Goal: Task Accomplishment & Management: Manage account settings

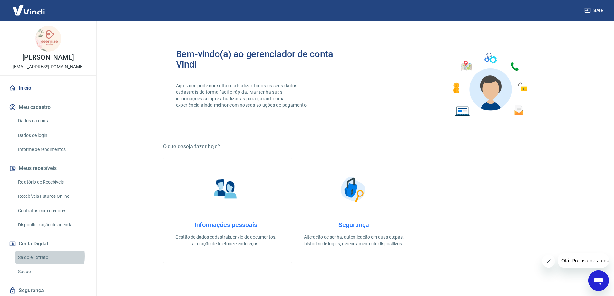
click at [36, 256] on link "Saldo e Extrato" at bounding box center [51, 257] width 73 height 13
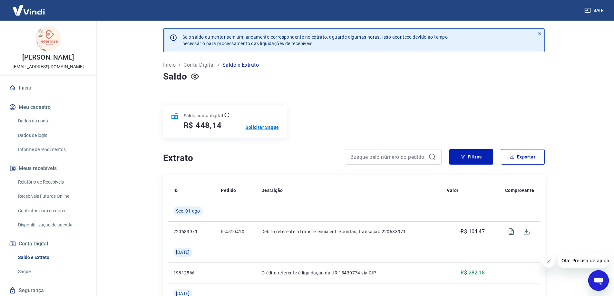
click at [265, 126] on p "Solicitar Saque" at bounding box center [261, 127] width 33 height 6
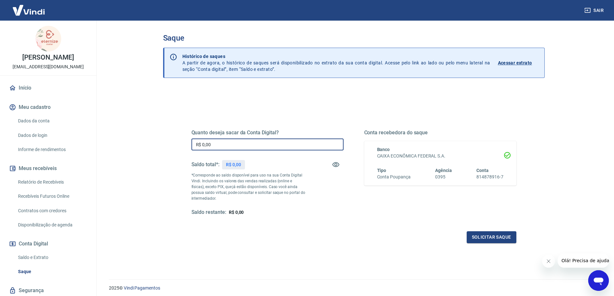
click at [218, 146] on input "R$ 0,00" at bounding box center [267, 145] width 152 height 12
type input "R$ 448,00"
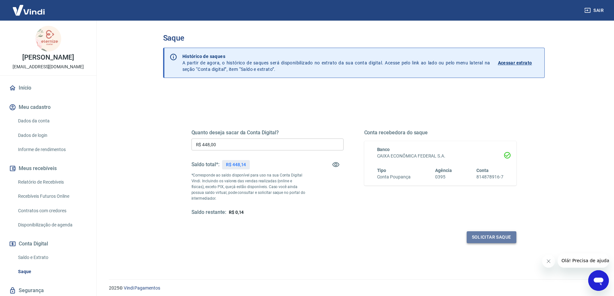
click at [486, 236] on button "Solicitar saque" at bounding box center [491, 237] width 50 height 12
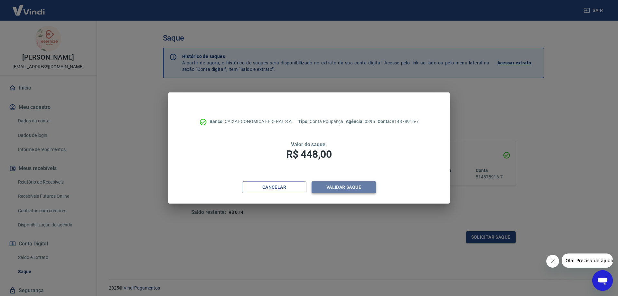
click at [347, 187] on button "Validar saque" at bounding box center [344, 187] width 64 height 12
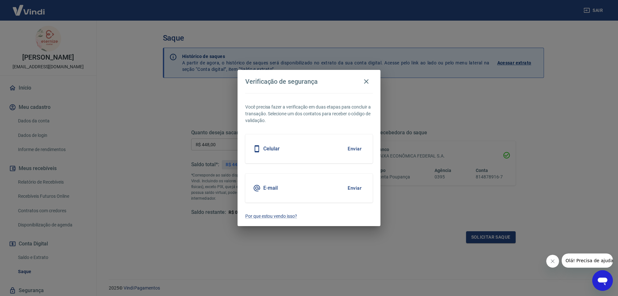
click at [354, 149] on button "Enviar" at bounding box center [354, 149] width 21 height 14
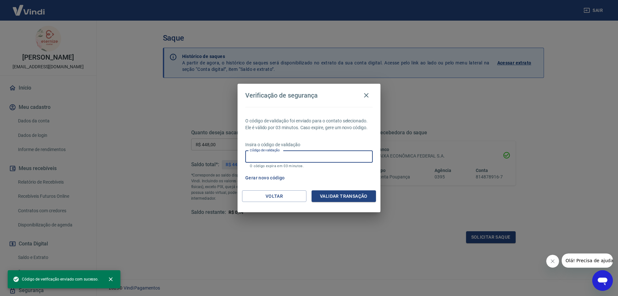
click at [285, 151] on input "Código de validação" at bounding box center [309, 157] width 128 height 12
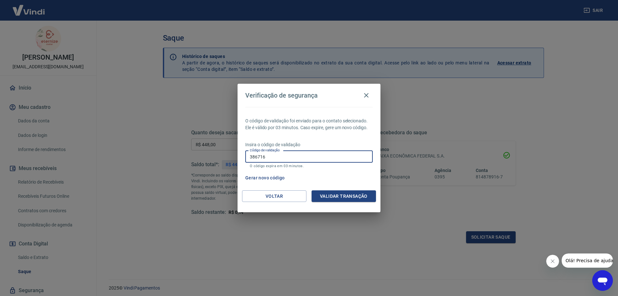
type input "386716"
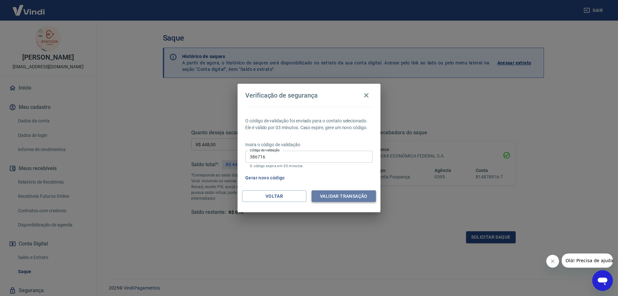
click at [338, 200] on button "Validar transação" at bounding box center [344, 196] width 64 height 12
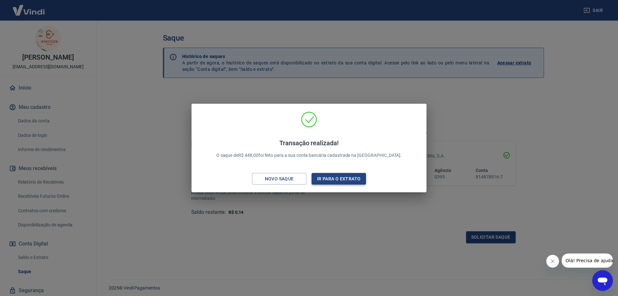
click at [326, 177] on button "Ir para o extrato" at bounding box center [339, 179] width 54 height 12
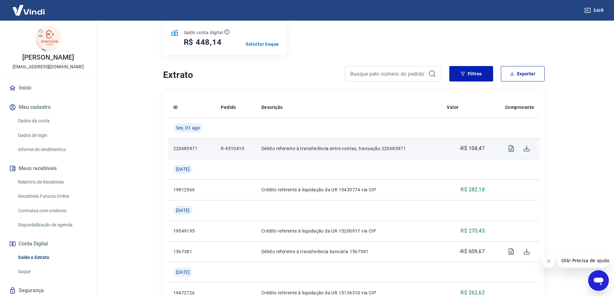
scroll to position [129, 0]
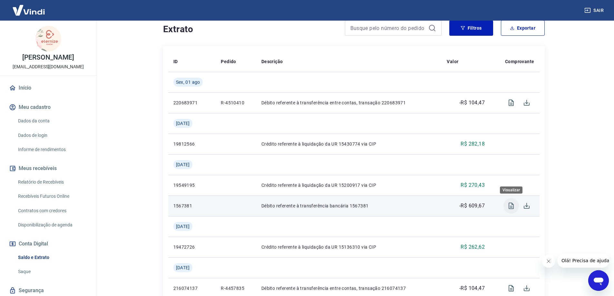
click at [510, 205] on icon "Visualizar" at bounding box center [511, 206] width 8 height 8
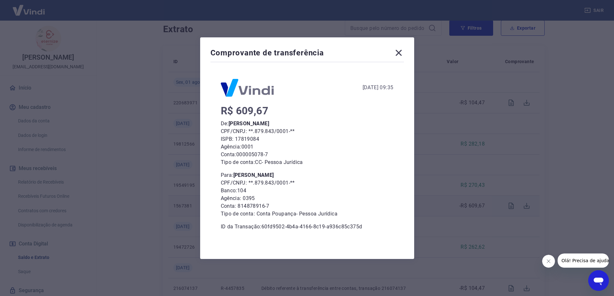
click at [399, 54] on icon at bounding box center [398, 53] width 6 height 6
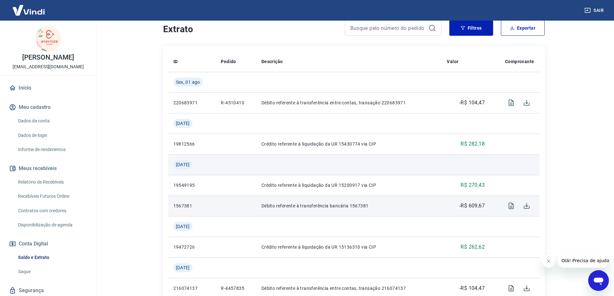
scroll to position [0, 0]
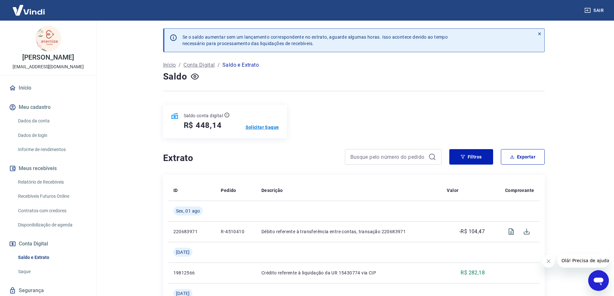
click at [262, 127] on p "Solicitar Saque" at bounding box center [261, 127] width 33 height 6
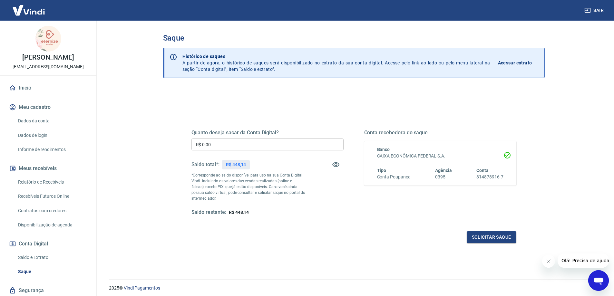
click at [209, 143] on input "R$ 0,00" at bounding box center [267, 145] width 152 height 12
type input "R$ 448,00"
click at [491, 238] on button "Solicitar saque" at bounding box center [491, 237] width 50 height 12
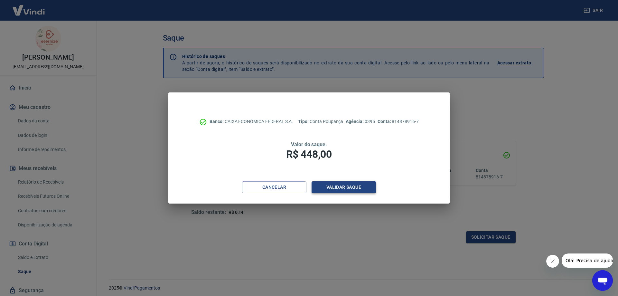
click at [342, 189] on button "Validar saque" at bounding box center [344, 187] width 64 height 12
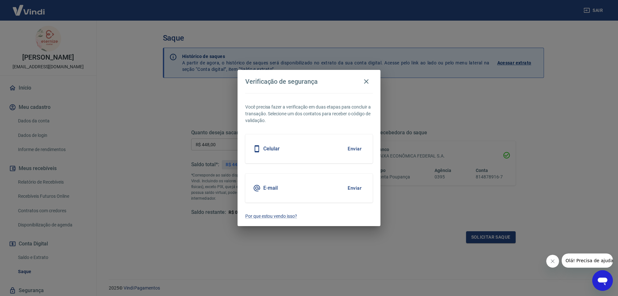
click at [282, 149] on div "Celular Enviar" at bounding box center [309, 148] width 128 height 29
click at [353, 149] on button "Enviar" at bounding box center [354, 149] width 21 height 14
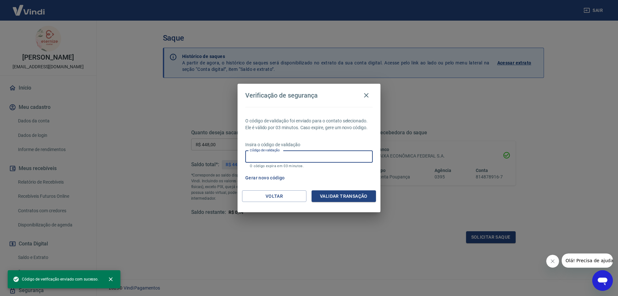
click at [301, 159] on input "Código de validação" at bounding box center [309, 157] width 128 height 12
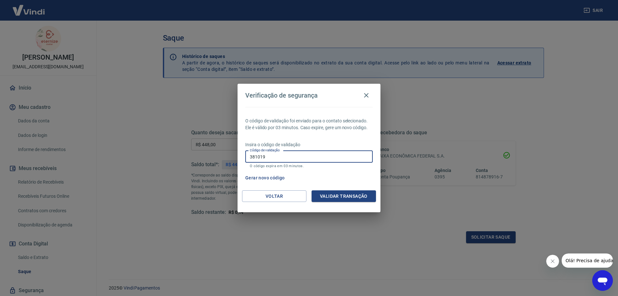
type input "381019"
click at [353, 193] on button "Validar transação" at bounding box center [344, 196] width 64 height 12
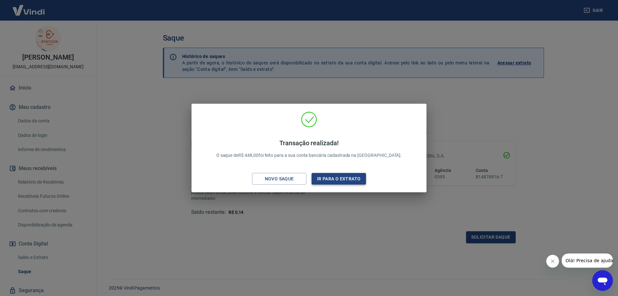
click at [341, 176] on button "Ir para o extrato" at bounding box center [339, 179] width 54 height 12
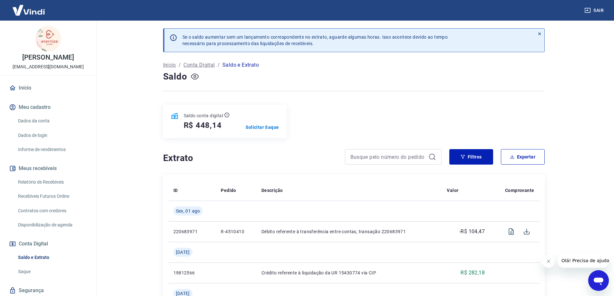
click at [196, 77] on icon "button" at bounding box center [195, 76] width 8 height 8
click at [262, 128] on p "Solicitar Saque" at bounding box center [261, 127] width 33 height 6
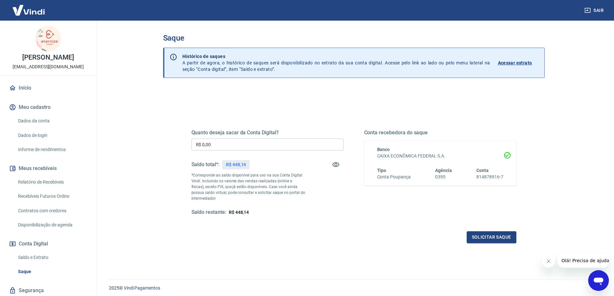
click at [231, 147] on input "R$ 0,00" at bounding box center [267, 145] width 152 height 12
type input "R$ 448,00"
click at [493, 238] on button "Solicitar saque" at bounding box center [491, 237] width 50 height 12
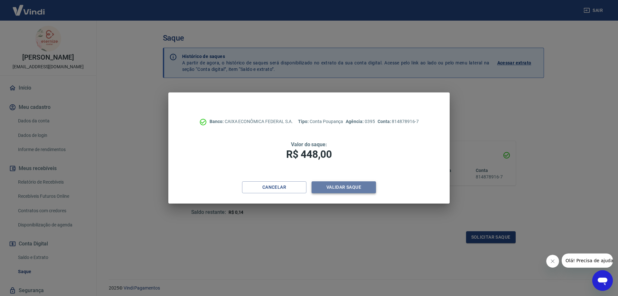
click at [328, 189] on button "Validar saque" at bounding box center [344, 187] width 64 height 12
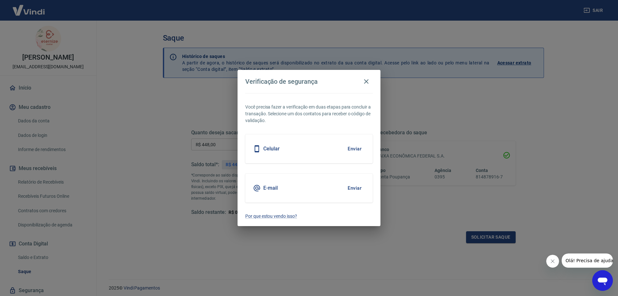
click at [360, 147] on button "Enviar" at bounding box center [354, 149] width 21 height 14
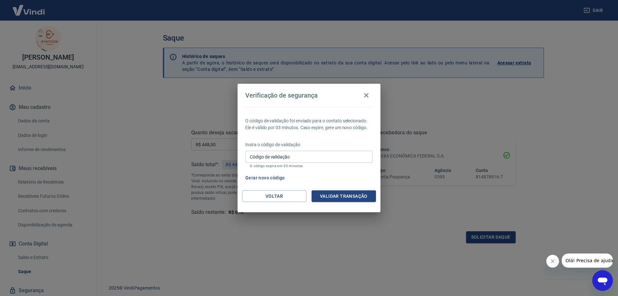
click at [261, 159] on input "Código de validação" at bounding box center [309, 157] width 128 height 12
type input "580771"
click at [325, 198] on button "Validar transação" at bounding box center [344, 196] width 64 height 12
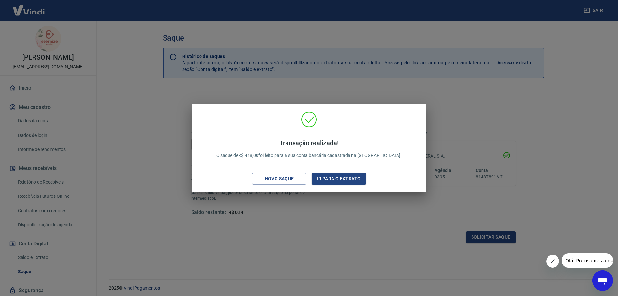
click at [499, 108] on div "Transação realizada! O saque de R$ 448,00 foi feito para a sua conta bancária c…" at bounding box center [309, 148] width 618 height 296
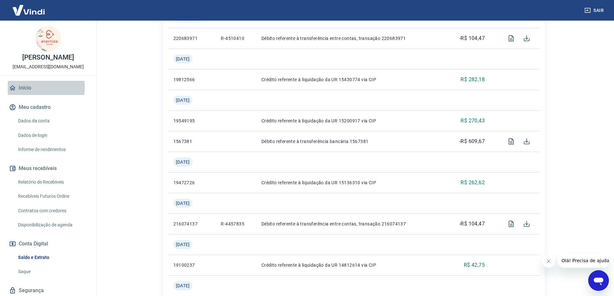
click at [29, 88] on link "Início" at bounding box center [48, 88] width 81 height 14
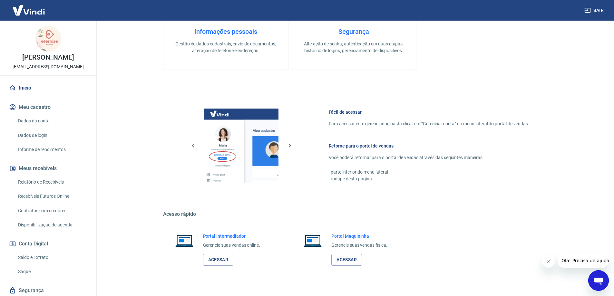
click at [24, 85] on link "Início" at bounding box center [48, 88] width 81 height 14
click at [27, 104] on button "Meu cadastro" at bounding box center [48, 107] width 81 height 14
click at [25, 90] on link "Início" at bounding box center [48, 88] width 81 height 14
click at [37, 117] on link "Dados da conta" at bounding box center [51, 120] width 73 height 13
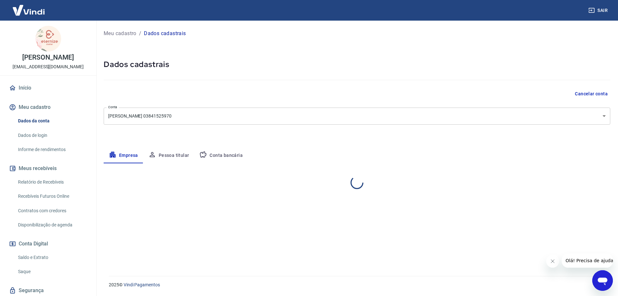
select select "PR"
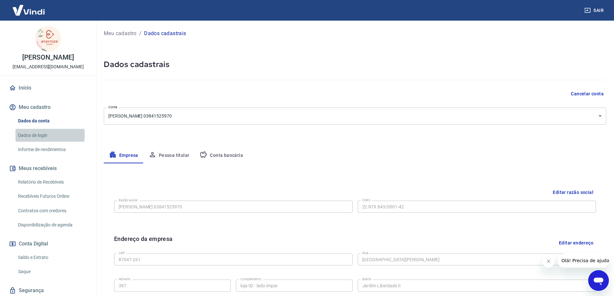
click at [39, 135] on link "Dados de login" at bounding box center [51, 135] width 73 height 13
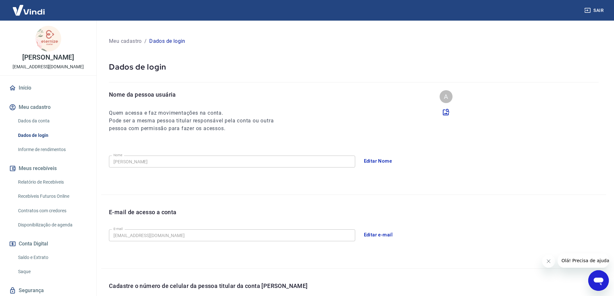
click at [42, 151] on link "Informe de rendimentos" at bounding box center [51, 149] width 73 height 13
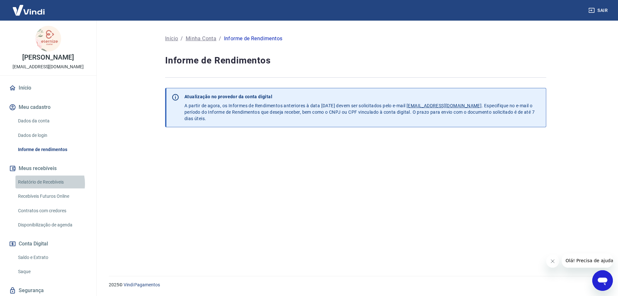
click at [40, 184] on link "Relatório de Recebíveis" at bounding box center [51, 182] width 73 height 13
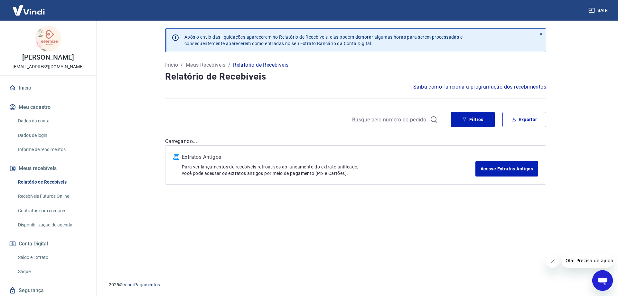
click at [32, 259] on link "Saldo e Extrato" at bounding box center [51, 257] width 73 height 13
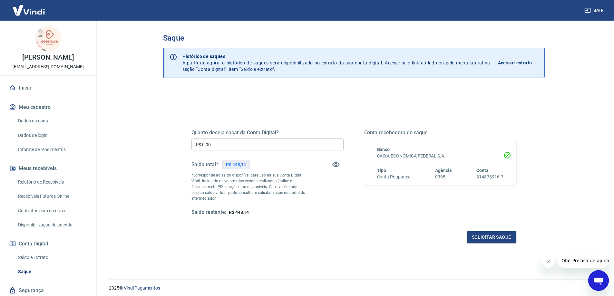
click at [212, 145] on input "R$ 0,00" at bounding box center [267, 145] width 152 height 12
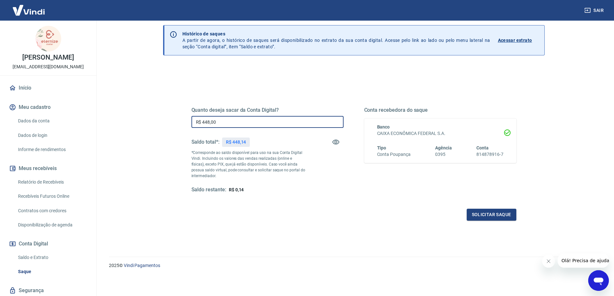
type input "R$ 448,00"
click at [24, 87] on link "Início" at bounding box center [48, 88] width 81 height 14
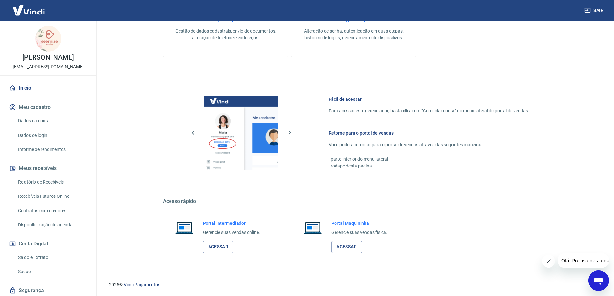
scroll to position [110, 0]
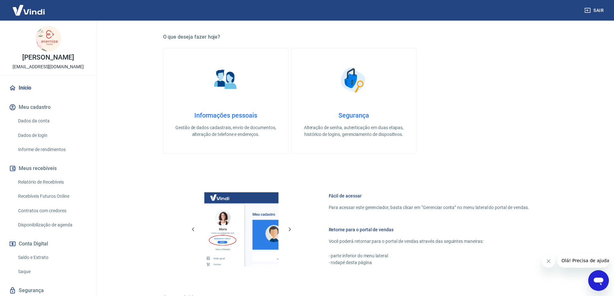
click at [237, 124] on div "Informações pessoais Gestão de dados cadastrais, envio de documentos, alteração…" at bounding box center [226, 124] width 104 height 26
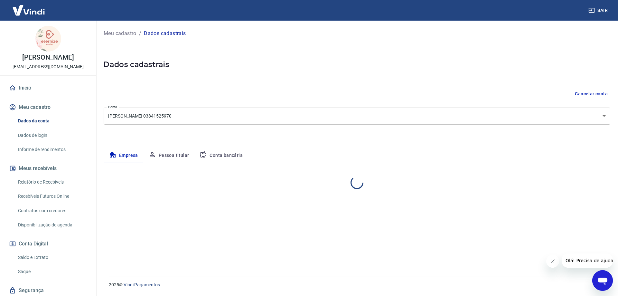
select select "PR"
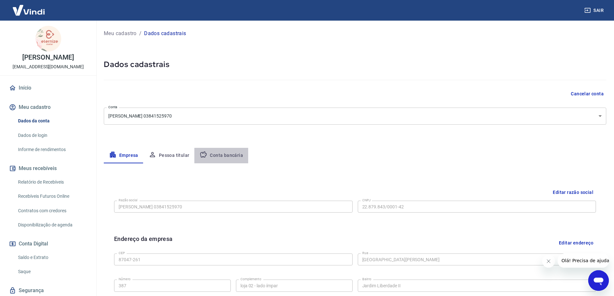
click at [230, 155] on button "Conta bancária" at bounding box center [221, 155] width 54 height 15
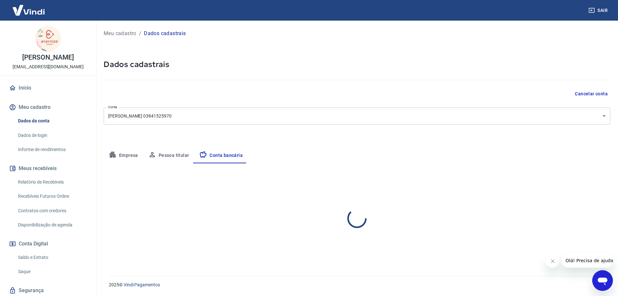
select select "3"
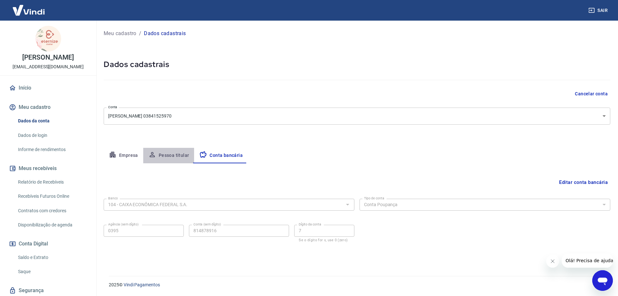
click at [171, 153] on button "Pessoa titular" at bounding box center [168, 155] width 51 height 15
click at [606, 115] on body "Sair [PERSON_NAME] [EMAIL_ADDRESS][DOMAIN_NAME] Início Meu cadastro Dados da co…" at bounding box center [309, 148] width 618 height 296
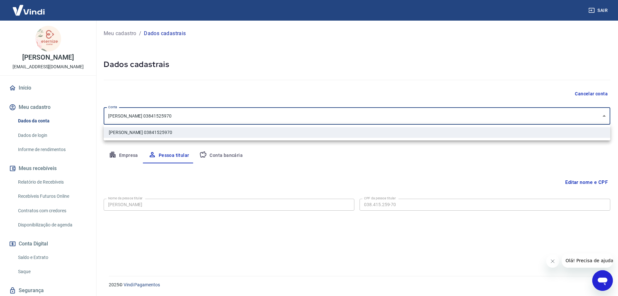
click at [606, 115] on div at bounding box center [309, 148] width 618 height 296
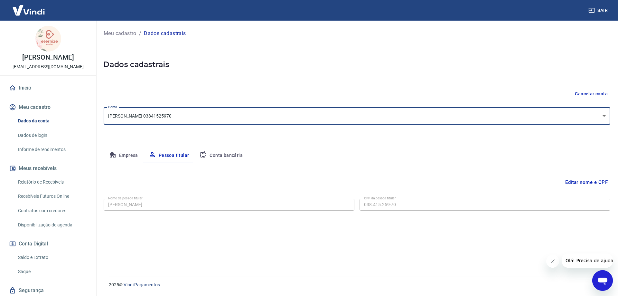
click at [125, 33] on p "Meu cadastro" at bounding box center [120, 34] width 33 height 8
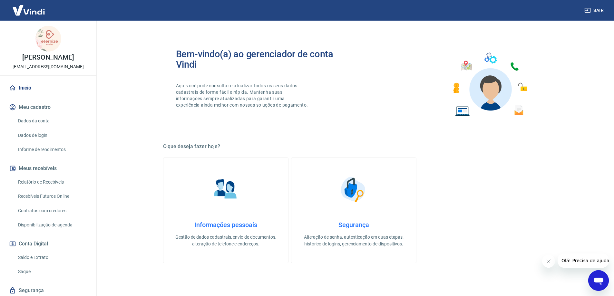
click at [37, 119] on link "Dados da conta" at bounding box center [51, 120] width 73 height 13
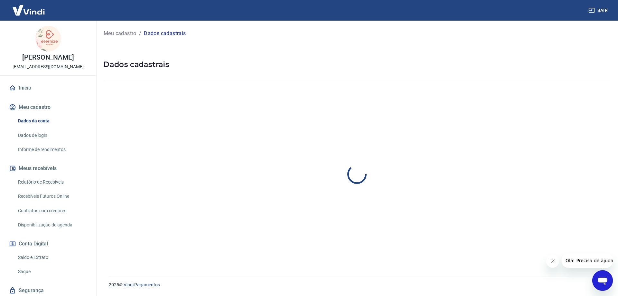
select select "PR"
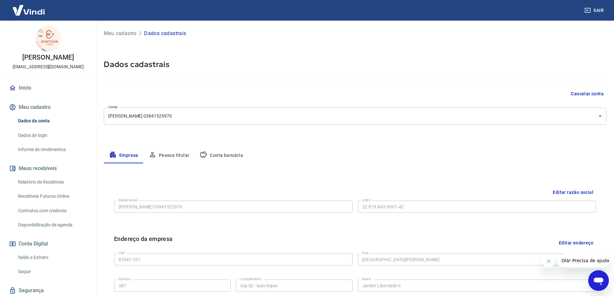
click at [173, 155] on button "Pessoa titular" at bounding box center [168, 155] width 51 height 15
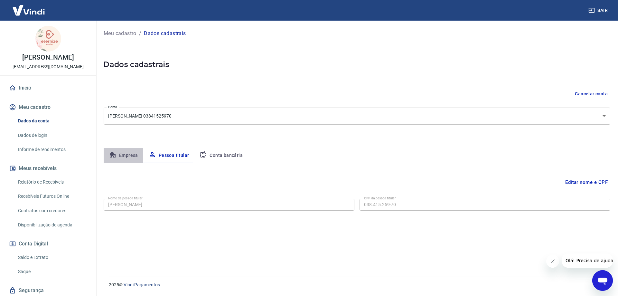
click at [129, 153] on button "Empresa" at bounding box center [124, 155] width 40 height 15
select select "PR"
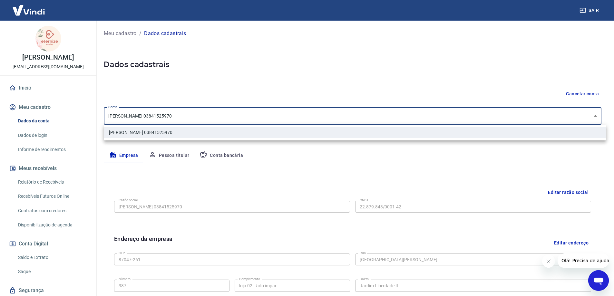
click at [187, 119] on body "Sair [PERSON_NAME] [EMAIL_ADDRESS][DOMAIN_NAME] Início Meu cadastro Dados da co…" at bounding box center [307, 148] width 614 height 296
click at [187, 119] on div at bounding box center [309, 148] width 618 height 296
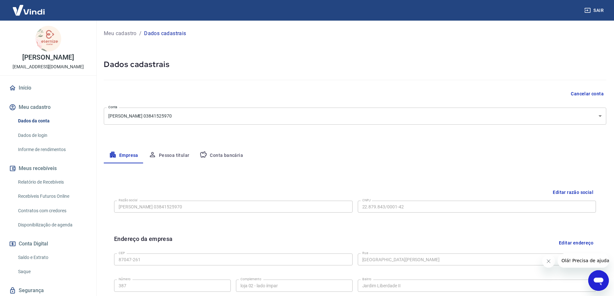
click at [126, 32] on p "Meu cadastro" at bounding box center [120, 34] width 33 height 8
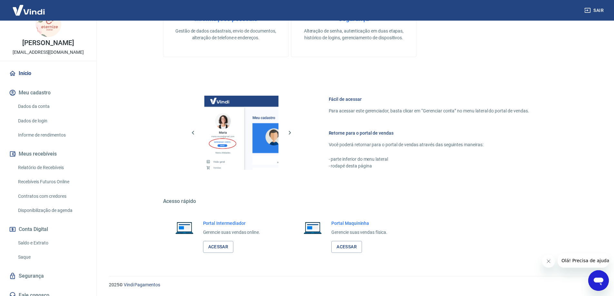
scroll to position [21, 0]
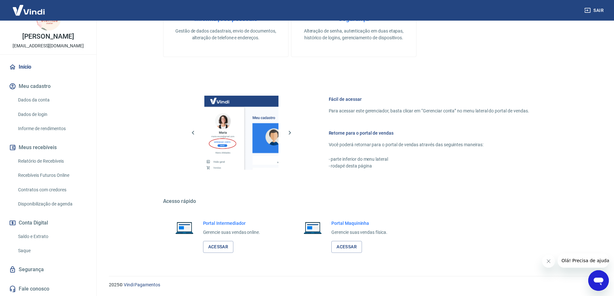
click at [593, 280] on icon "Abrir janela de mensagens" at bounding box center [598, 281] width 12 height 12
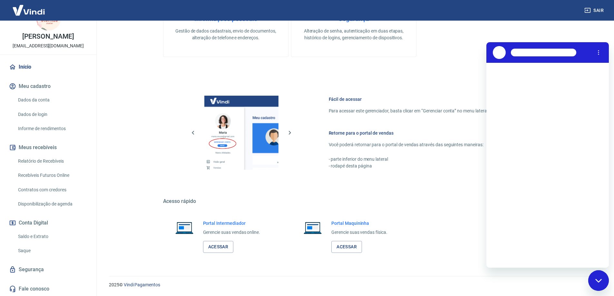
scroll to position [0, 0]
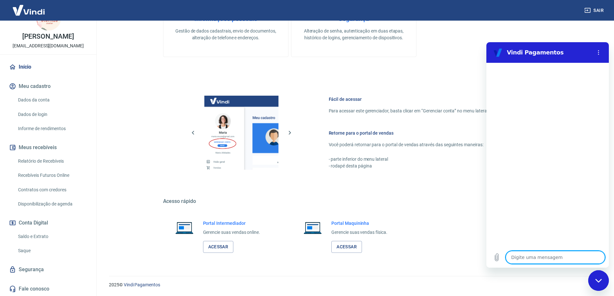
click at [537, 260] on textarea at bounding box center [554, 257] width 99 height 13
type textarea "o"
type textarea "x"
type textarea "ol"
type textarea "x"
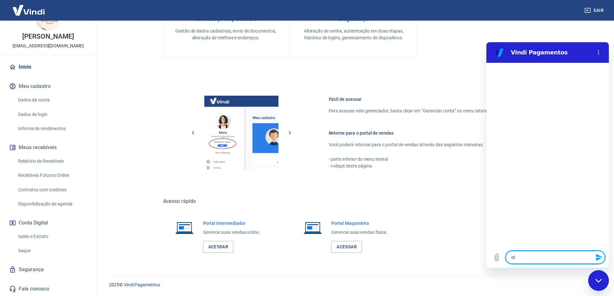
type textarea "ola"
type textarea "x"
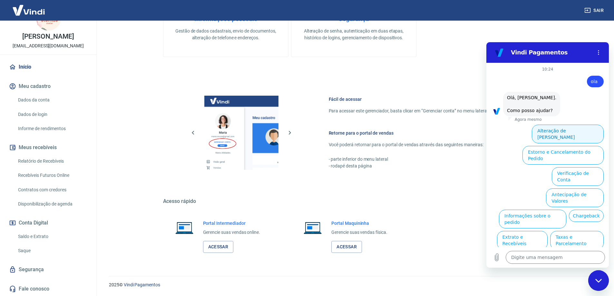
click at [563, 134] on button "Alteração de [PERSON_NAME]" at bounding box center [567, 134] width 72 height 19
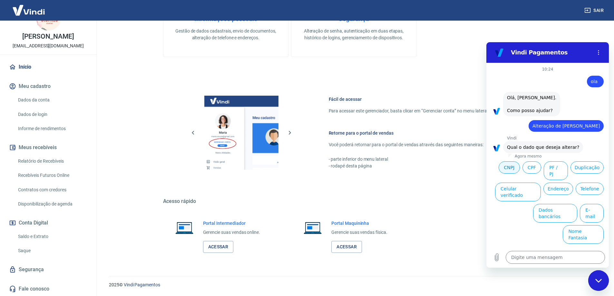
click at [508, 167] on button "CNPJ" at bounding box center [508, 167] width 21 height 12
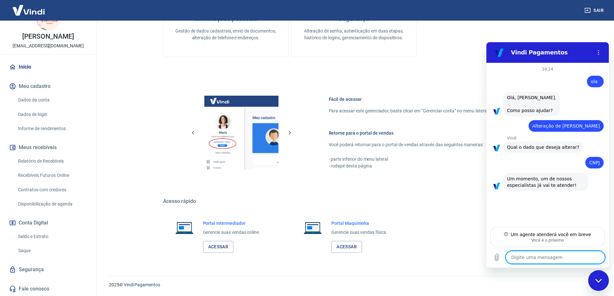
type textarea "x"
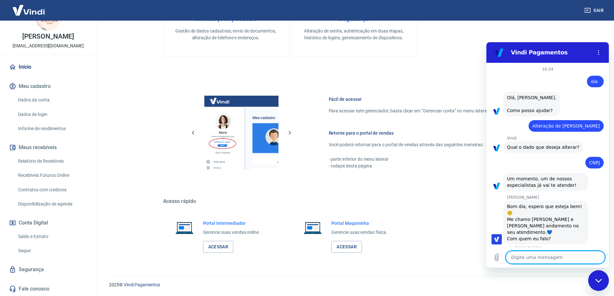
click at [536, 260] on textarea at bounding box center [554, 257] width 99 height 13
type textarea "l"
type textarea "x"
type textarea "la"
type textarea "x"
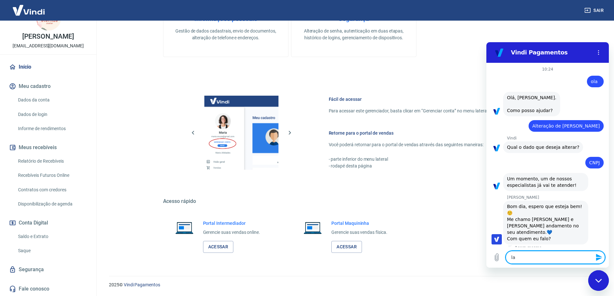
type textarea "lai"
type textarea "x"
type textarea "lais"
type textarea "x"
type textarea "lais"
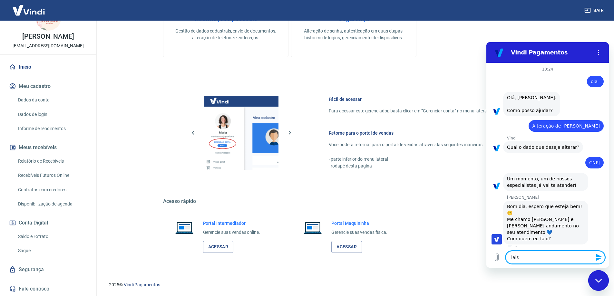
type textarea "x"
type textarea "lais p"
type textarea "x"
type textarea "lais po"
type textarea "x"
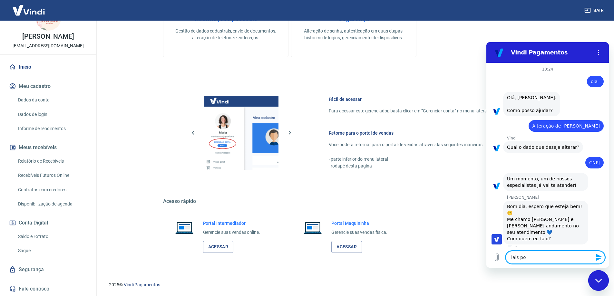
type textarea "lais pon"
type textarea "x"
type textarea "lais pont"
type textarea "x"
type textarea "lais ponte"
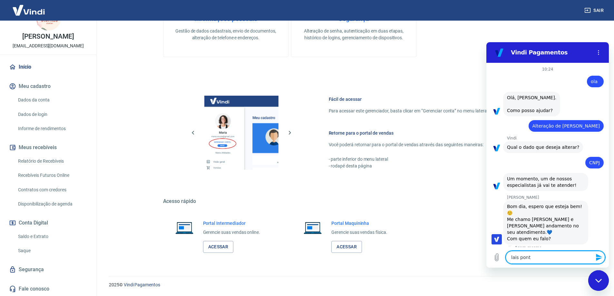
type textarea "x"
type textarea "[PERSON_NAME]"
type textarea "x"
type textarea "[PERSON_NAME]"
type textarea "x"
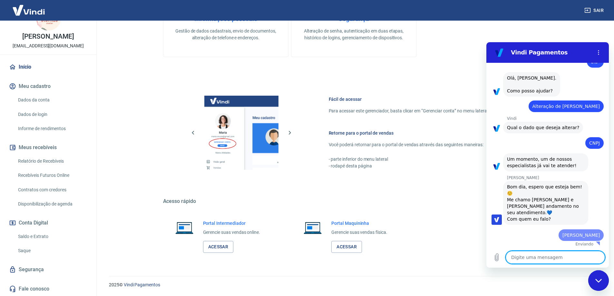
type textarea "x"
type textarea "r"
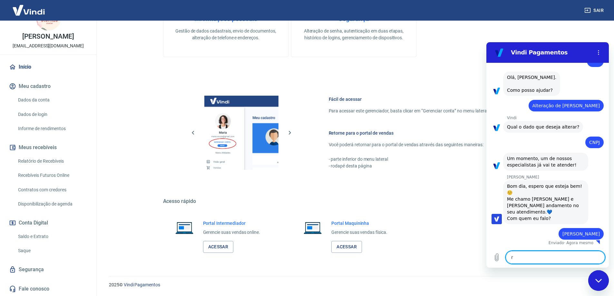
type textarea "x"
type textarea "re"
type textarea "x"
type textarea "rec"
type textarea "x"
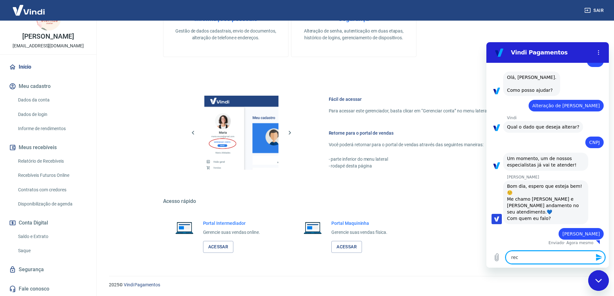
type textarea "rece"
type textarea "x"
type textarea "recen"
type textarea "x"
type textarea "recent"
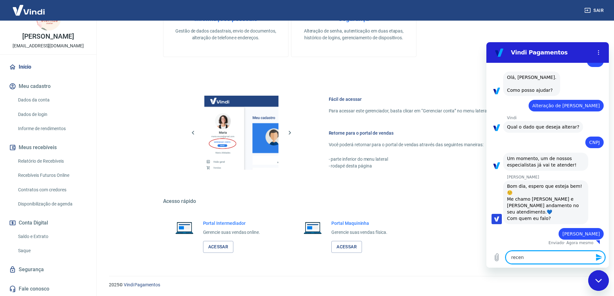
type textarea "x"
type textarea "recente"
type textarea "x"
type textarea "recentem"
type textarea "x"
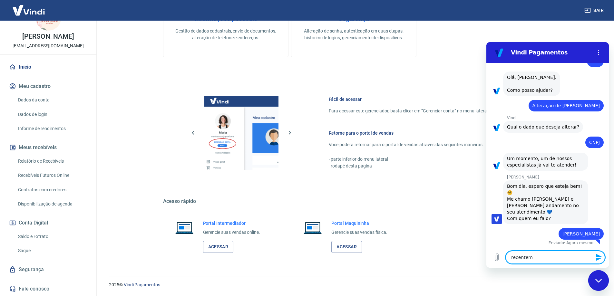
type textarea "recenteme"
type textarea "x"
type textarea "recentemen"
type textarea "x"
type textarea "recentement"
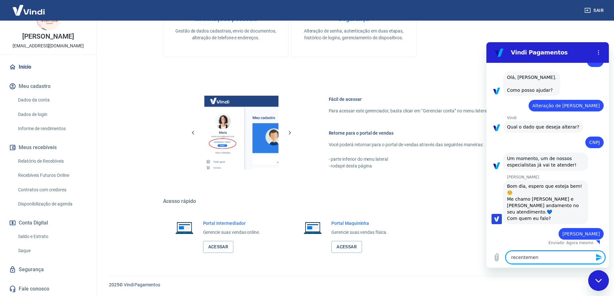
type textarea "x"
type textarea "recentemente"
type textarea "x"
type textarea "recentemente"
type textarea "x"
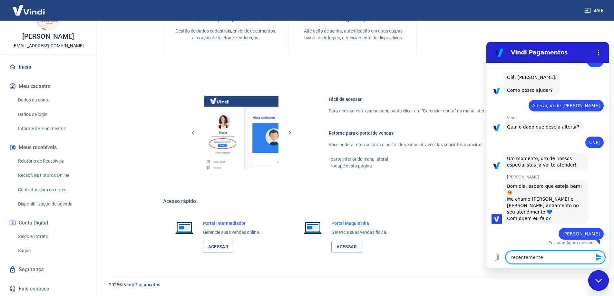
type textarea "recentemente"
type textarea "x"
type textarea "recentement"
type textarea "x"
type textarea "recentemen"
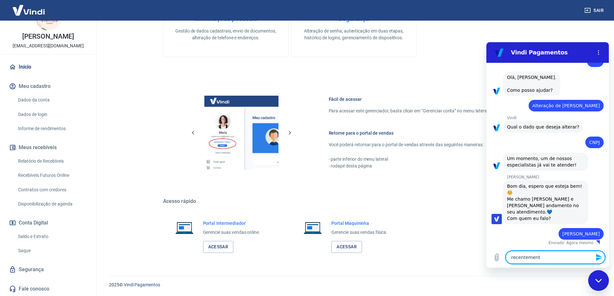
type textarea "x"
type textarea "recenteme"
type textarea "x"
type textarea "recentem"
type textarea "x"
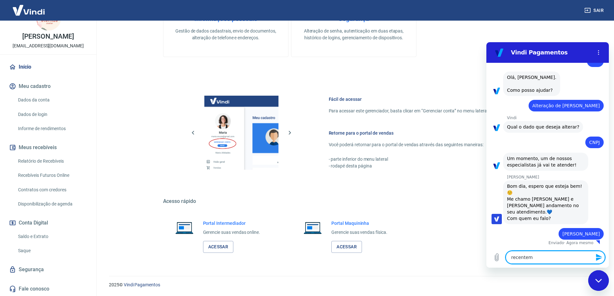
type textarea "recente"
type textarea "x"
type textarea "recent"
type textarea "x"
type textarea "recen"
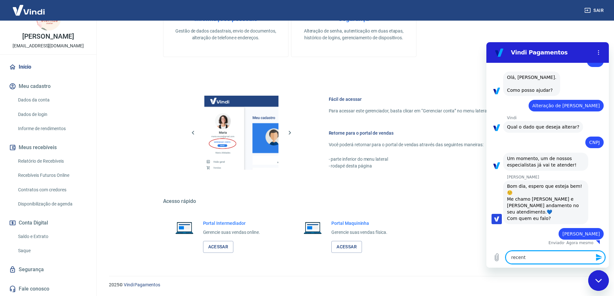
type textarea "x"
type textarea "rece"
type textarea "x"
type textarea "rec"
type textarea "x"
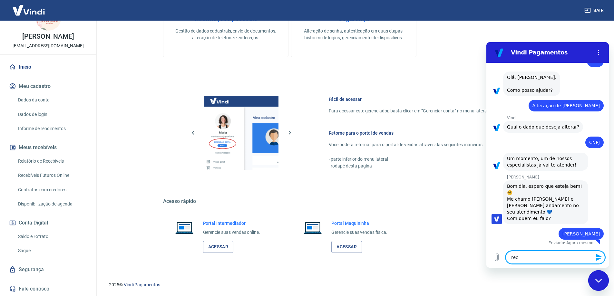
type textarea "re"
type textarea "x"
type textarea "r"
type textarea "x"
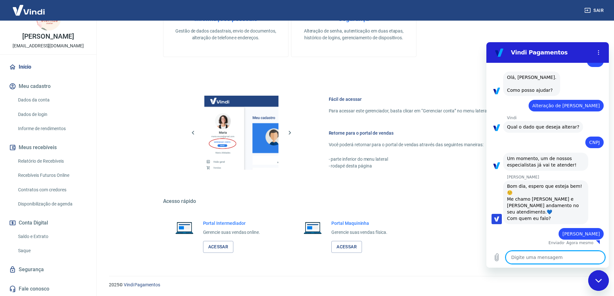
type textarea "c"
type textarea "x"
type textarea "co"
type textarea "x"
type textarea "com"
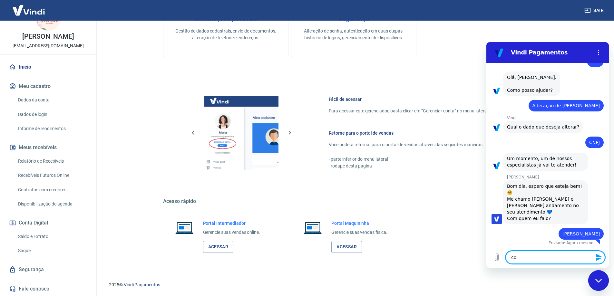
type textarea "x"
type textarea "comp"
type textarea "x"
type textarea "compr"
type textarea "x"
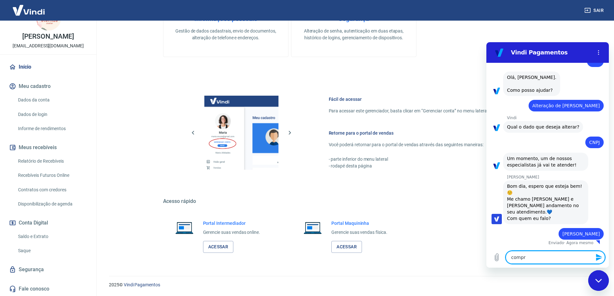
type textarea "compre"
type textarea "x"
type textarea "comprei"
type textarea "x"
type textarea "comprei"
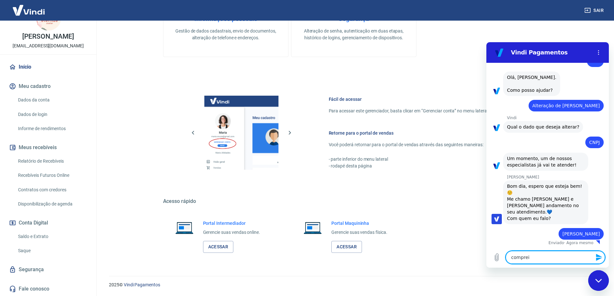
type textarea "x"
type textarea "comprei a"
type textarea "x"
type textarea "comprei a"
type textarea "x"
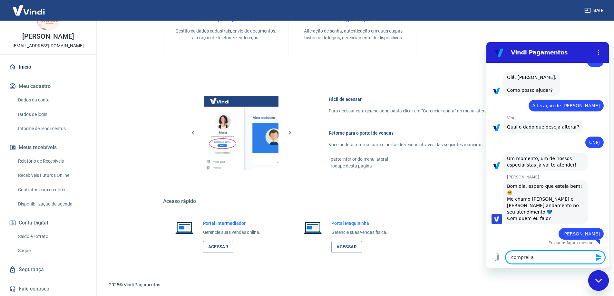
type textarea "comprei a e"
type textarea "x"
type textarea "comprei a em"
type textarea "x"
type textarea "comprei a emp"
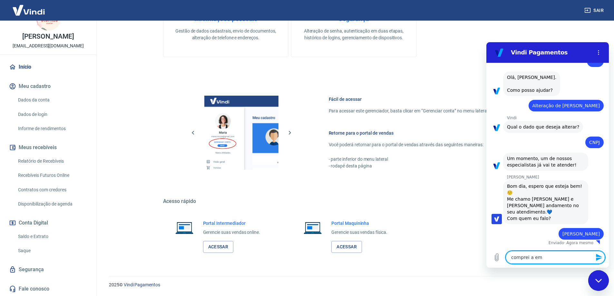
type textarea "x"
type textarea "comprei a empr"
type textarea "x"
type textarea "comprei a empre"
type textarea "x"
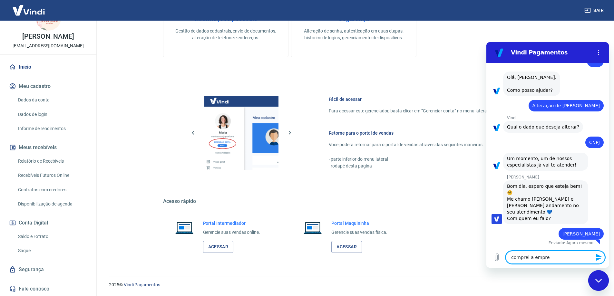
type textarea "comprei a empres"
type textarea "x"
type textarea "comprei a empresa"
type textarea "x"
type textarea "comprei a empresa"
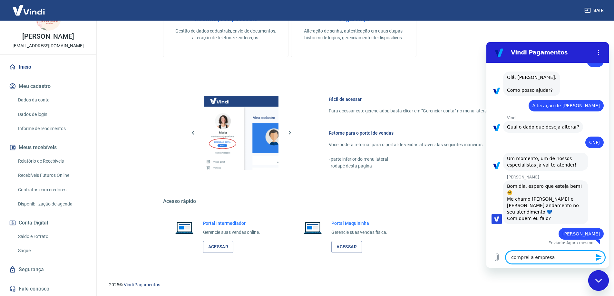
type textarea "x"
type textarea "comprei a empresa r"
type textarea "x"
type textarea "comprei a empresa re"
type textarea "x"
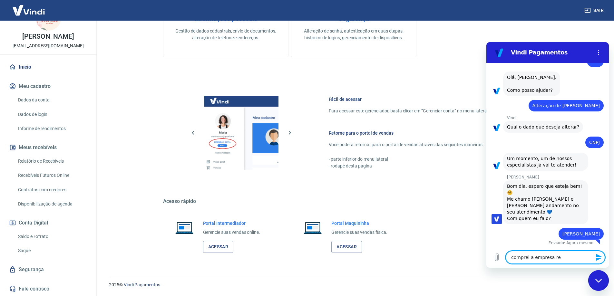
type textarea "comprei a empresa rec"
type textarea "x"
type textarea "comprei a empresa rece"
type textarea "x"
type textarea "comprei a empresa recen"
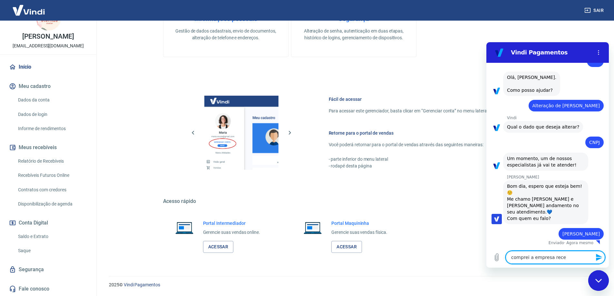
type textarea "x"
type textarea "comprei a empresa recent"
type textarea "x"
type textarea "comprei a empresa recente"
type textarea "x"
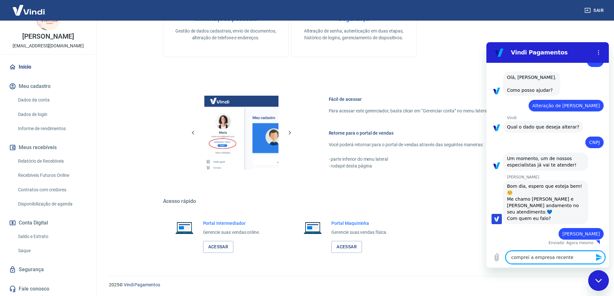
type textarea "comprei a empresa recentem"
type textarea "x"
type textarea "comprei a empresa recenteme"
type textarea "x"
type textarea "comprei a empresa recentemen"
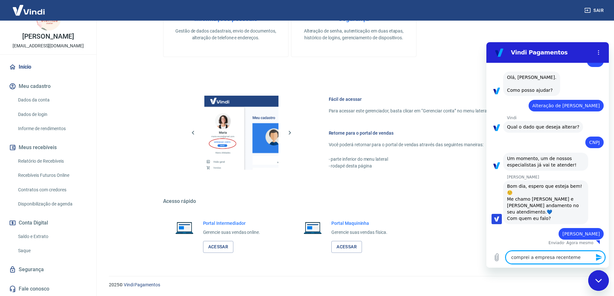
type textarea "x"
type textarea "comprei a empresa recentement"
type textarea "x"
type textarea "comprei a empresa recentemente"
type textarea "x"
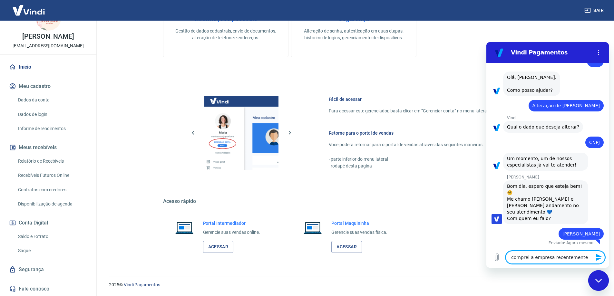
type textarea "comprei a empresa recentemente"
type textarea "x"
type textarea "comprei a empresa recentemente e"
type textarea "x"
type textarea "comprei a empresa recentemente e"
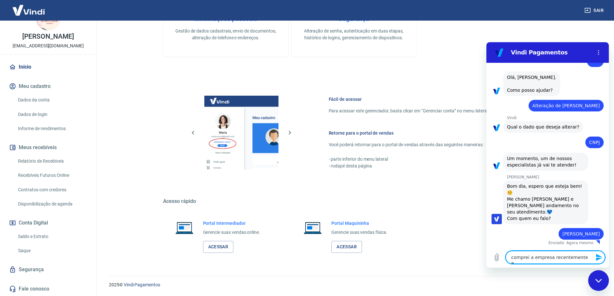
type textarea "x"
type textarea "comprei a empresa recentemente e g"
type textarea "x"
type textarea "comprei a empresa recentemente e"
type textarea "x"
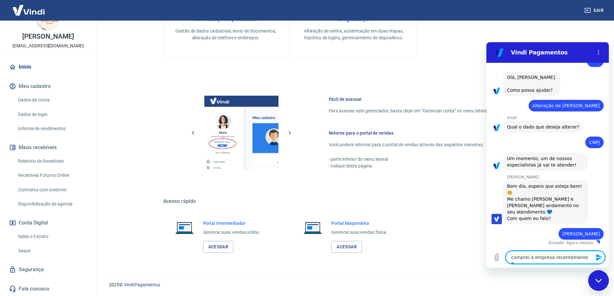
type textarea "comprei a empresa recentemente e g"
type textarea "x"
type textarea "comprei a empresa recentemente e go"
type textarea "x"
type textarea "comprei a empresa recentemente e gos"
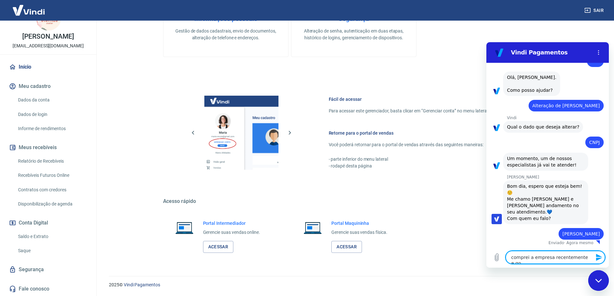
type textarea "x"
type textarea "comprei a empresa recentemente e gost"
type textarea "x"
type textarea "comprei a empresa recentemente e gosta"
type textarea "x"
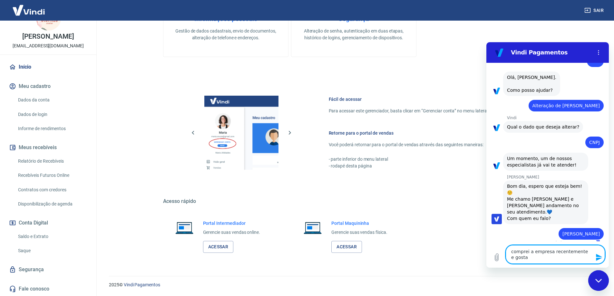
type textarea "comprei a empresa recentemente e gostar"
type textarea "x"
type textarea "comprei a empresa recentemente e gostara"
type textarea "x"
type textarea "comprei a empresa recentemente e gostar"
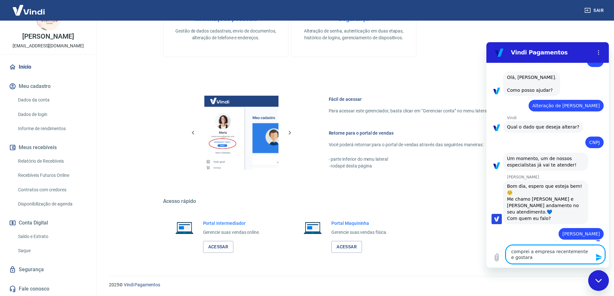
type textarea "x"
type textarea "comprei a empresa recentemente e gostari"
type textarea "x"
type textarea "comprei a empresa recentemente e gostaria"
type textarea "x"
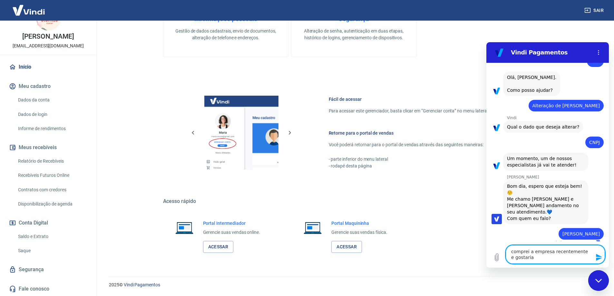
type textarea "comprei a empresa recentemente e gostaria"
type textarea "x"
type textarea "comprei a empresa recentemente e gostaria d"
type textarea "x"
type textarea "comprei a empresa recentemente e gostaria de"
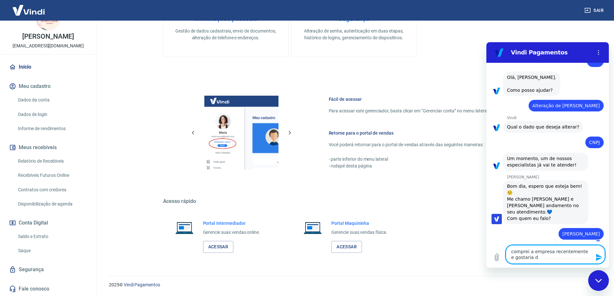
type textarea "x"
type textarea "comprei a empresa recentemente e gostaria de"
type textarea "x"
type textarea "comprei a empresa recentemente e gostaria de a"
type textarea "x"
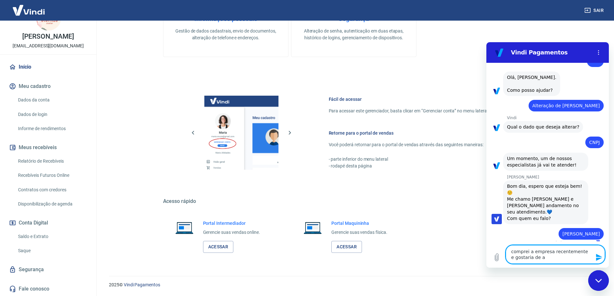
type textarea "comprei a empresa recentemente e gostaria de al"
type textarea "x"
type textarea "comprei a empresa recentemente e gostaria de alt"
type textarea "x"
type textarea "comprei a empresa recentemente e gostaria de alte"
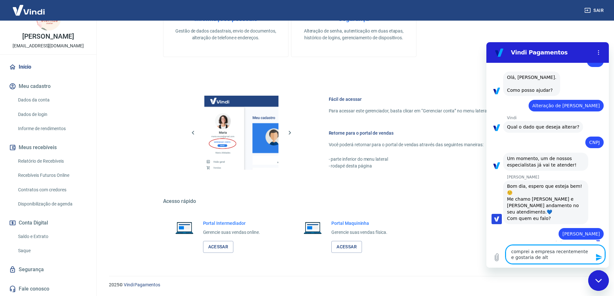
type textarea "x"
type textarea "comprei a empresa recentemente e gostaria de alter"
type textarea "x"
type textarea "comprei a empresa recentemente e gostaria de altera"
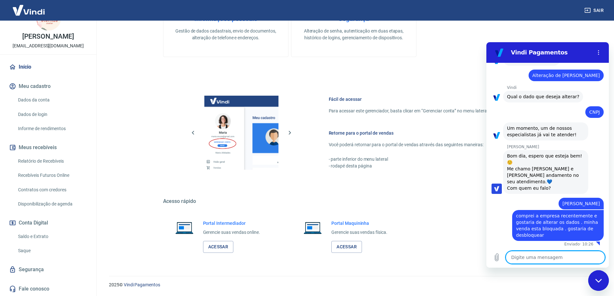
scroll to position [52, 0]
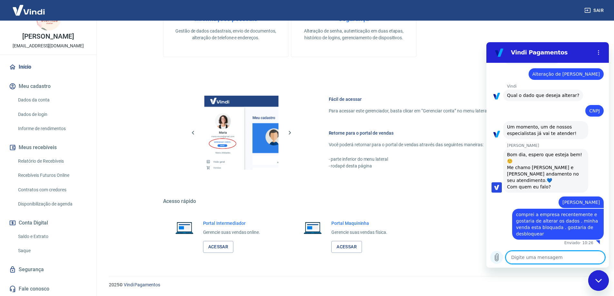
click at [497, 257] on icon "Carregar arquivo" at bounding box center [497, 258] width 8 height 8
click at [551, 256] on textarea at bounding box center [554, 257] width 99 height 13
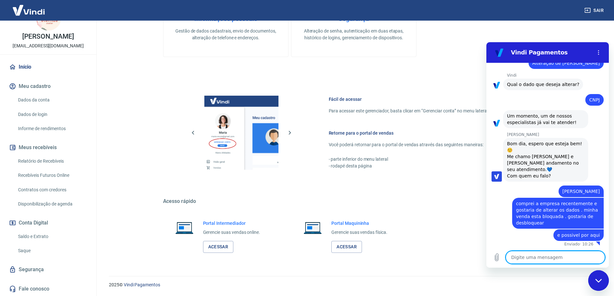
scroll to position [64, 0]
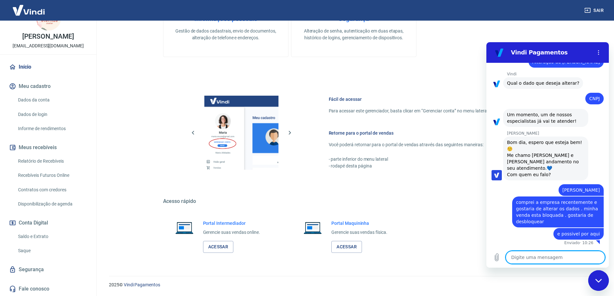
click at [558, 260] on textarea at bounding box center [554, 257] width 99 height 13
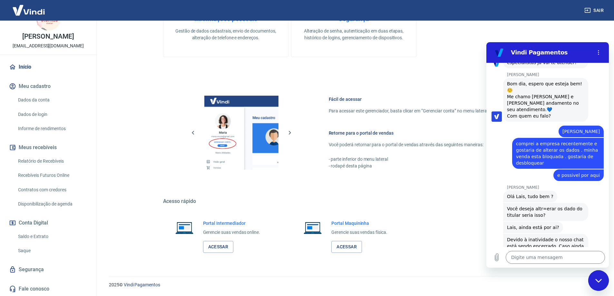
scroll to position [190, 0]
